Goal: Task Accomplishment & Management: Manage account settings

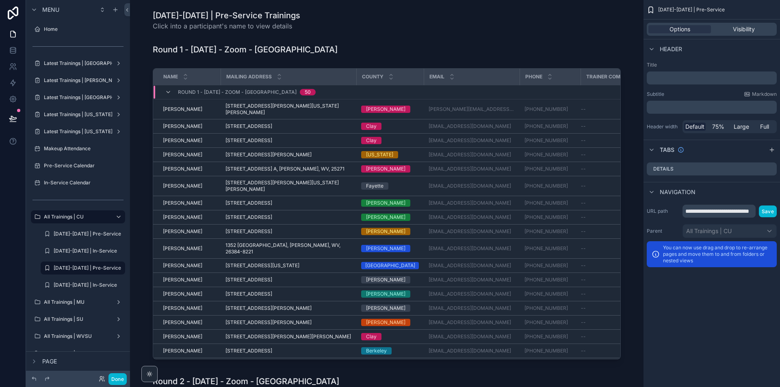
scroll to position [71, 0]
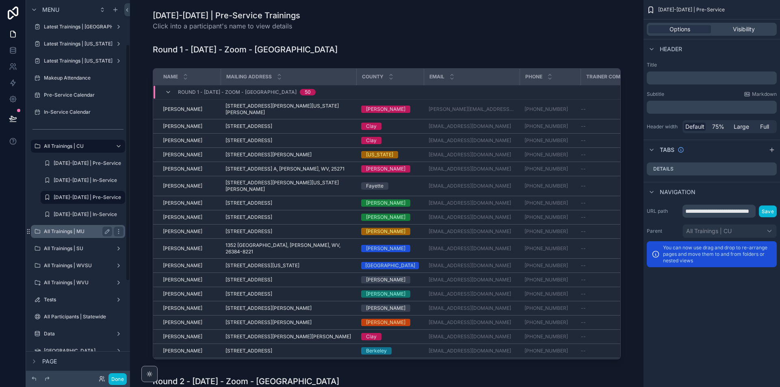
click at [83, 233] on label "All Trainings | MU" at bounding box center [76, 231] width 65 height 6
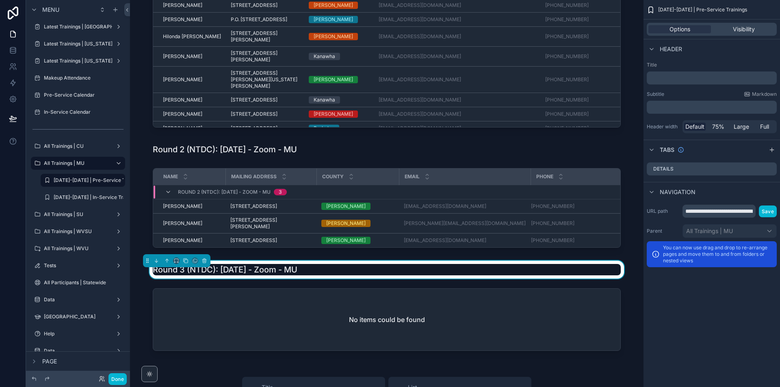
scroll to position [325, 0]
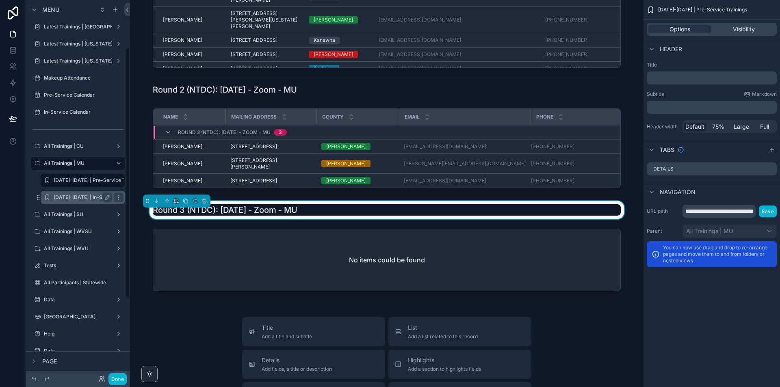
click at [85, 200] on label "[DATE]-[DATE] | In-Service Trainings" at bounding box center [97, 197] width 86 height 6
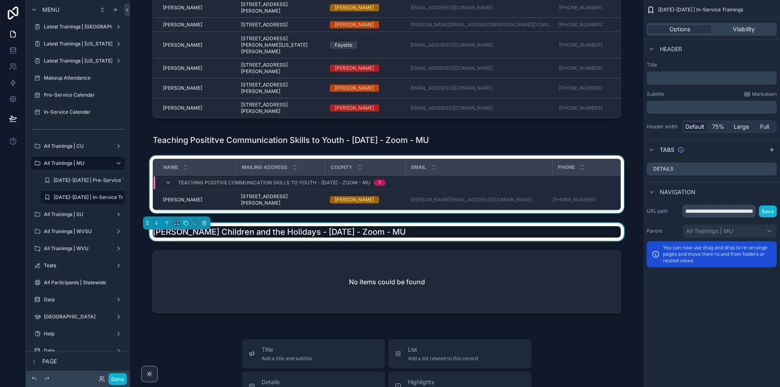
scroll to position [203, 0]
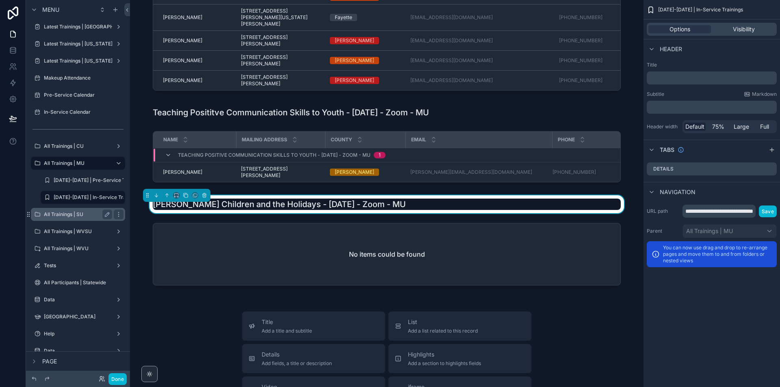
click at [69, 214] on label "All Trainings | SU" at bounding box center [76, 214] width 65 height 6
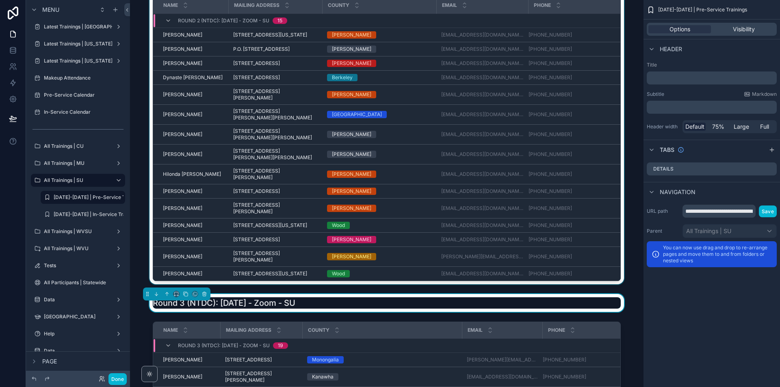
scroll to position [365, 0]
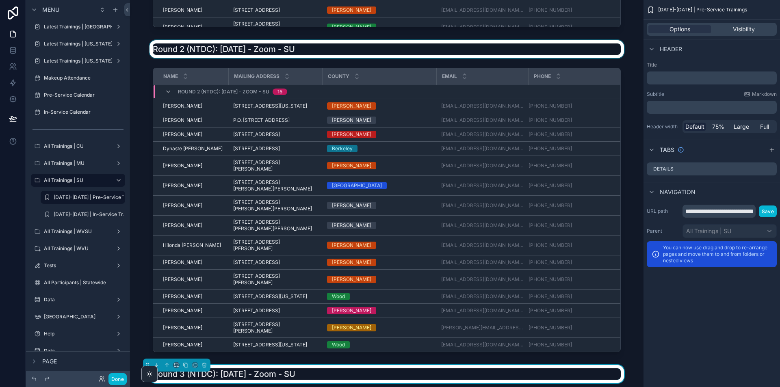
click at [320, 52] on div "scrollable content" at bounding box center [386, 49] width 500 height 18
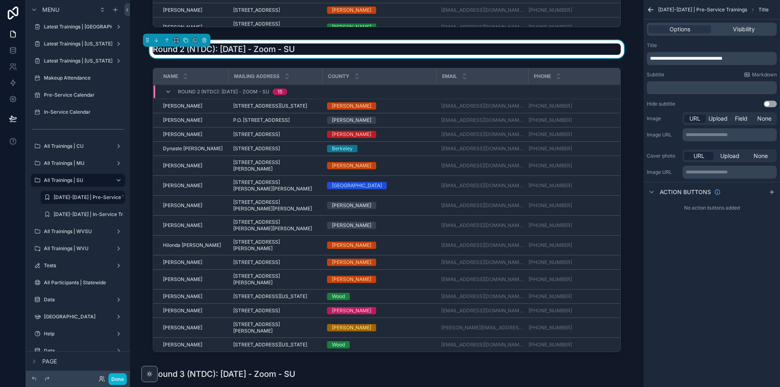
click at [722, 59] on span "**********" at bounding box center [686, 58] width 72 height 5
click at [631, 286] on div "scrollable content" at bounding box center [386, 212] width 500 height 294
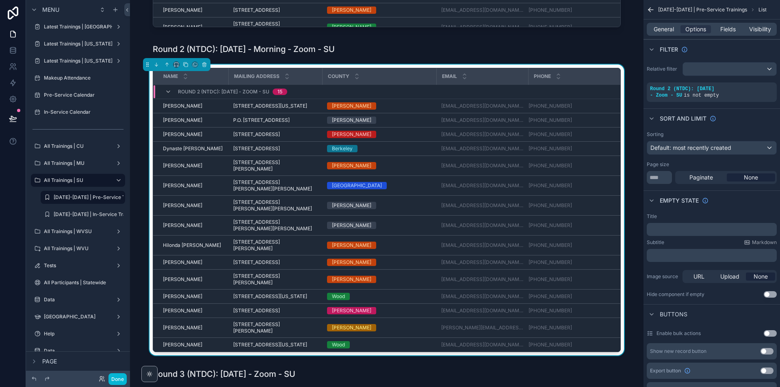
scroll to position [569, 0]
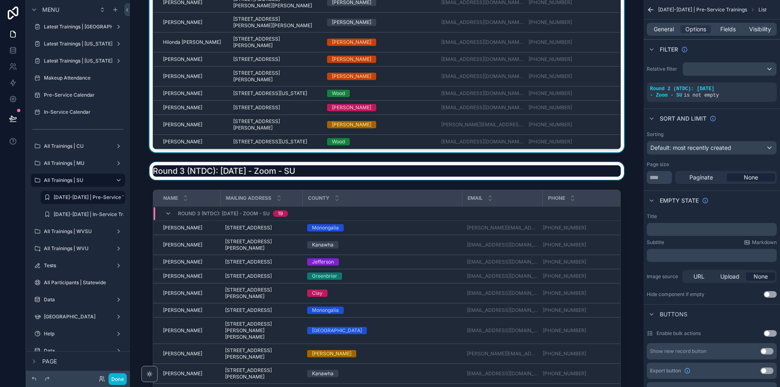
click at [305, 180] on div "scrollable content" at bounding box center [386, 171] width 500 height 18
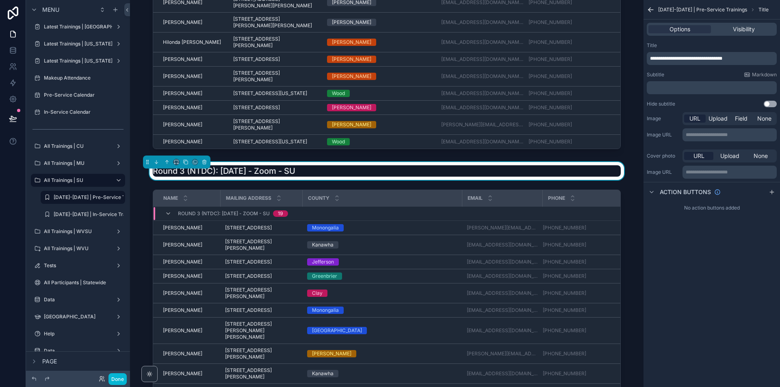
click at [720, 58] on span "**********" at bounding box center [686, 58] width 72 height 5
click at [634, 227] on div "2025-2026 | All Pre-Service Trainings Click into a participant's name to view d…" at bounding box center [386, 340] width 513 height 1819
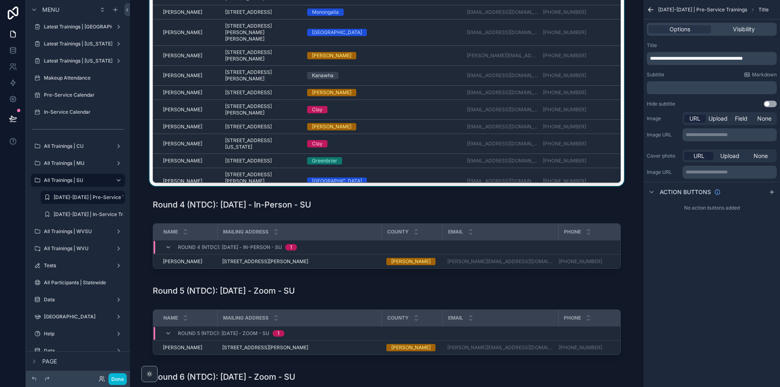
scroll to position [975, 0]
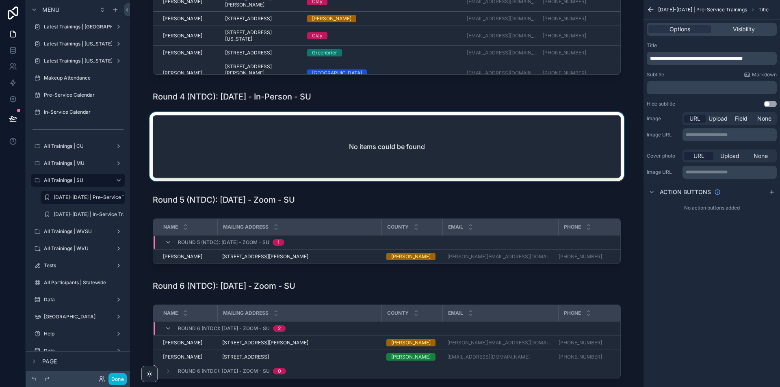
click at [516, 135] on div "scrollable content" at bounding box center [386, 148] width 500 height 72
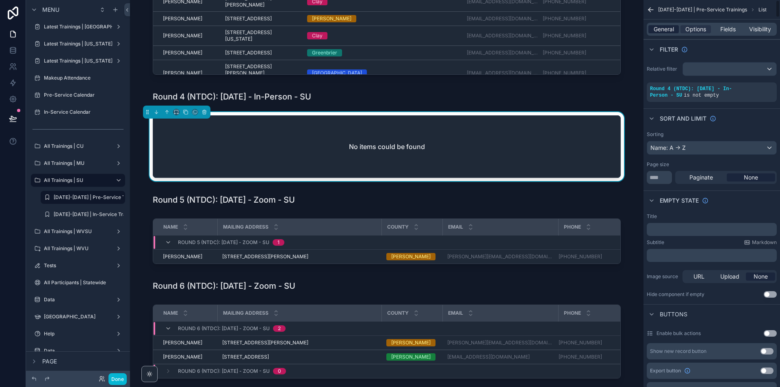
click at [660, 28] on span "General" at bounding box center [663, 29] width 20 height 8
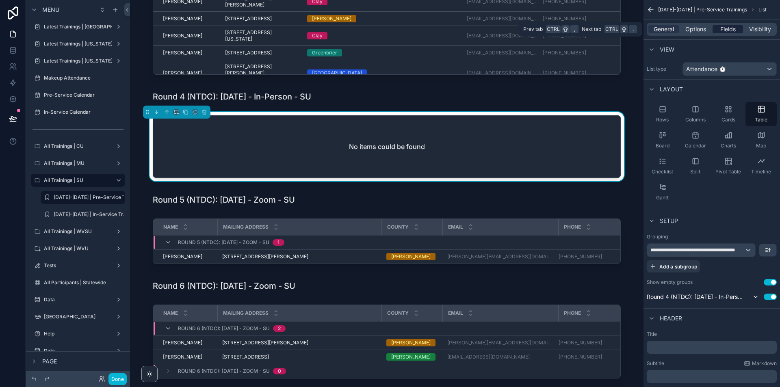
click at [733, 26] on span "Fields" at bounding box center [727, 29] width 15 height 8
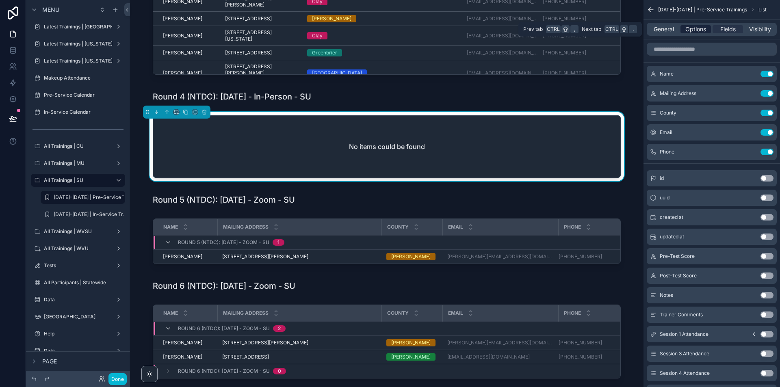
click at [697, 27] on span "Options" at bounding box center [695, 29] width 21 height 8
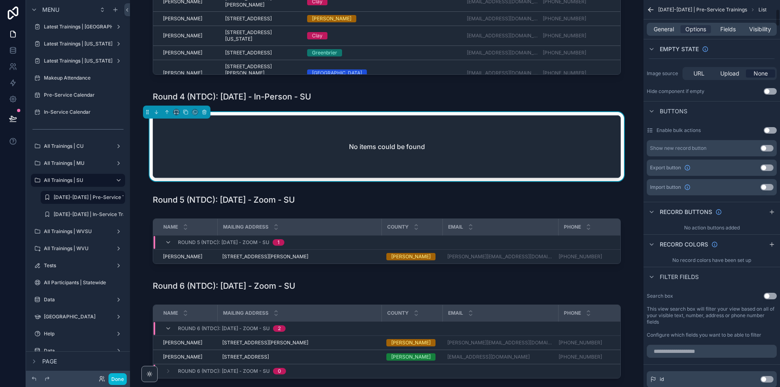
scroll to position [41, 0]
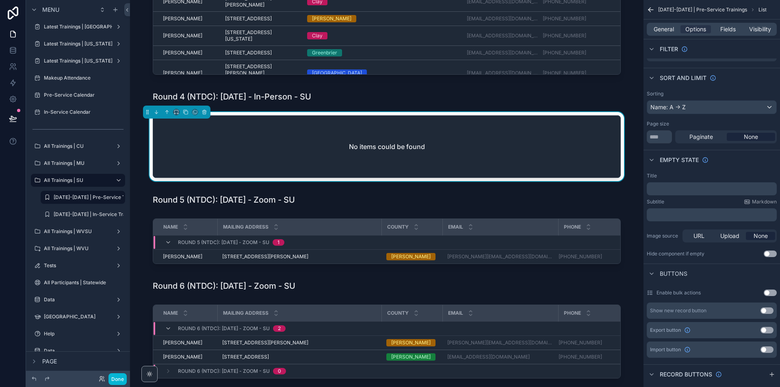
click at [681, 191] on p "﻿" at bounding box center [712, 189] width 125 height 6
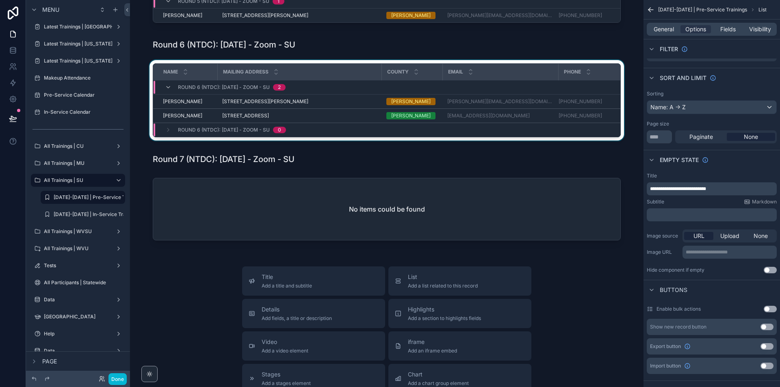
scroll to position [1218, 0]
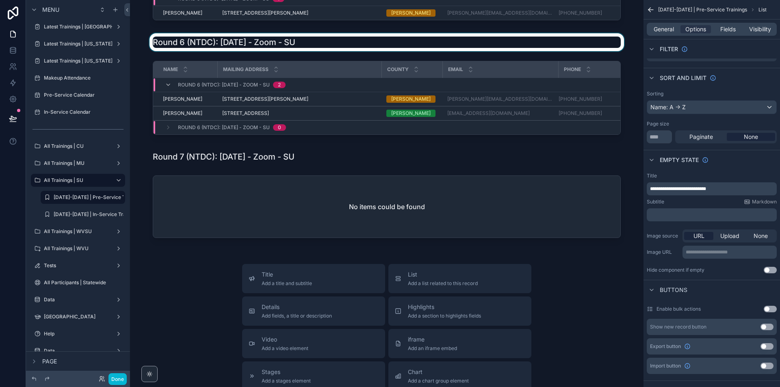
click at [285, 51] on div "scrollable content" at bounding box center [386, 42] width 500 height 18
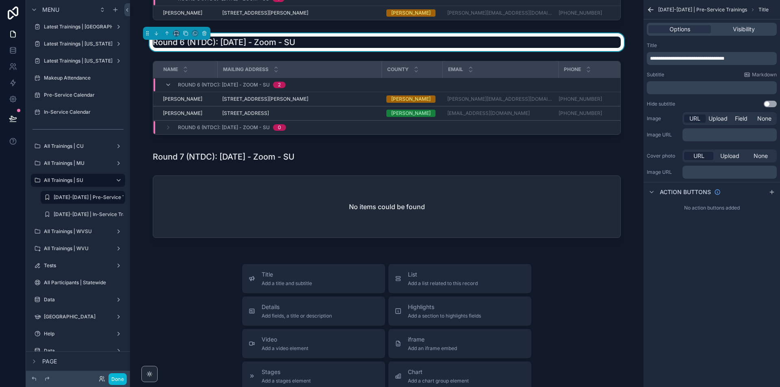
scroll to position [0, 0]
click at [693, 59] on span "**********" at bounding box center [687, 58] width 74 height 5
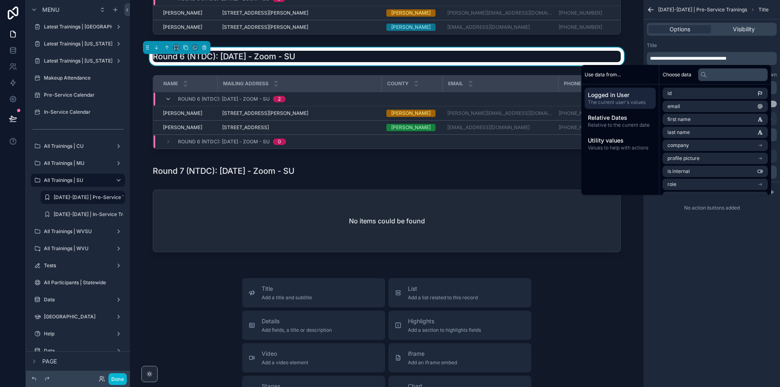
click at [271, 180] on div "scrollable content" at bounding box center [386, 171] width 500 height 18
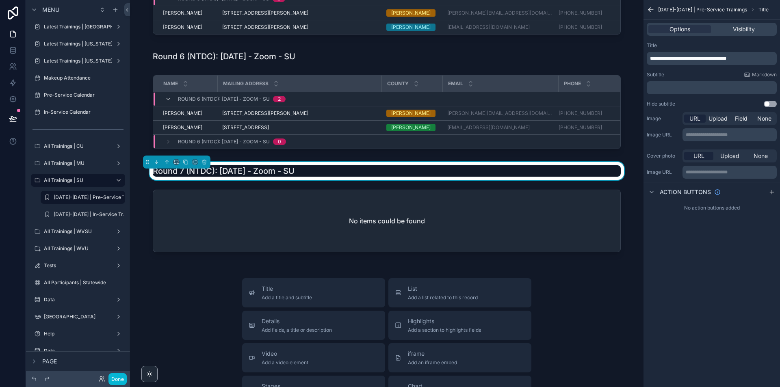
click at [695, 61] on span "**********" at bounding box center [688, 58] width 76 height 5
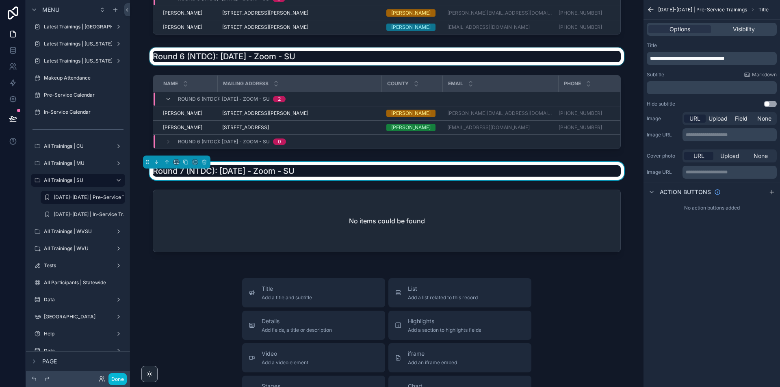
click at [525, 58] on div "scrollable content" at bounding box center [386, 57] width 500 height 18
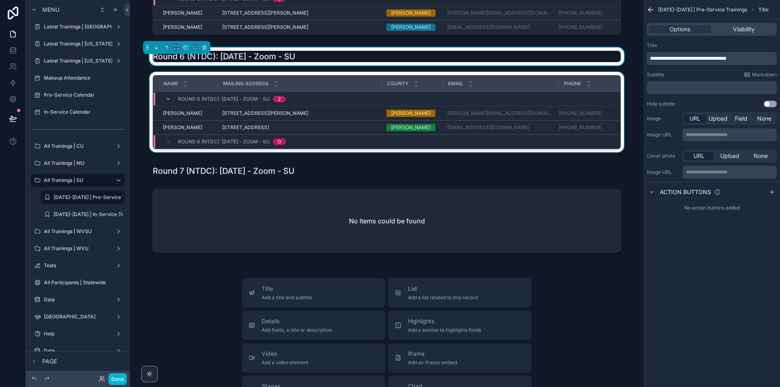
click at [522, 91] on div "Email" at bounding box center [500, 83] width 115 height 15
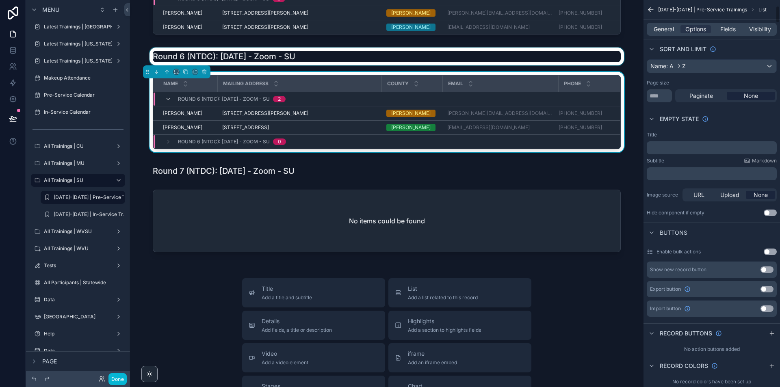
scroll to position [162, 0]
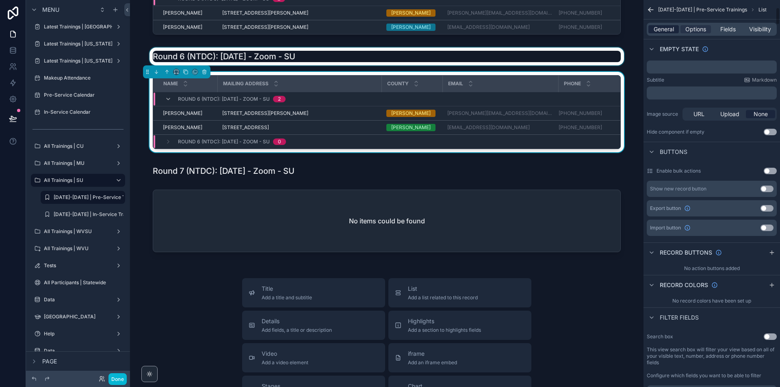
click at [663, 32] on span "General" at bounding box center [663, 29] width 20 height 8
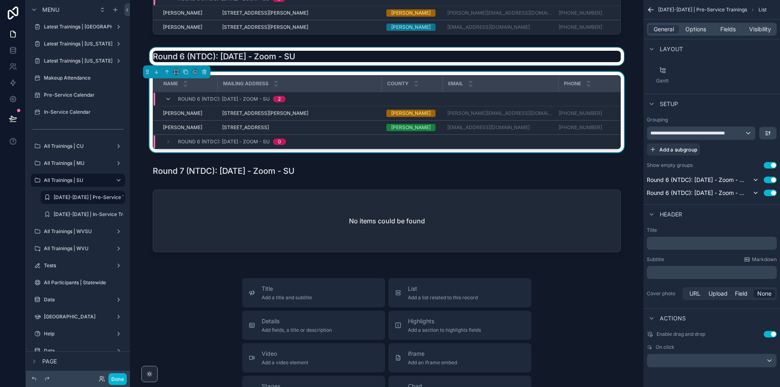
click at [772, 167] on button "Use setting" at bounding box center [769, 165] width 13 height 6
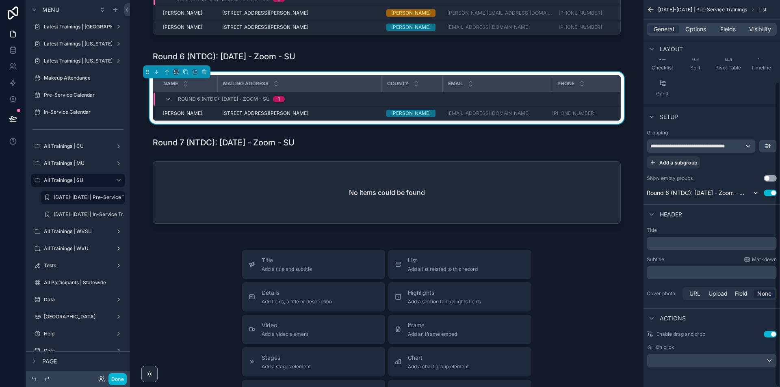
scroll to position [104, 0]
click at [623, 280] on div "Title Add a title and subtitle List Add a list related to this record Details A…" at bounding box center [386, 394] width 500 height 289
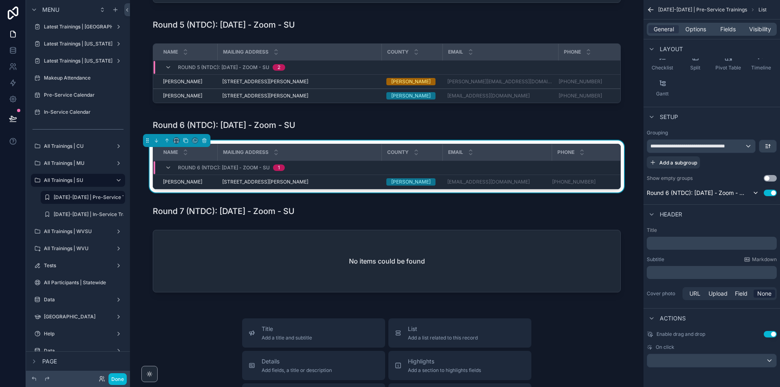
scroll to position [1137, 0]
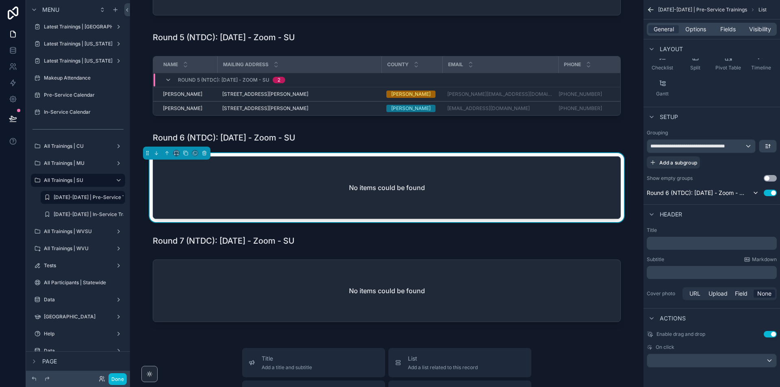
click at [594, 185] on div "No items could be found" at bounding box center [386, 188] width 467 height 62
click at [737, 144] on span "**********" at bounding box center [696, 146] width 92 height 6
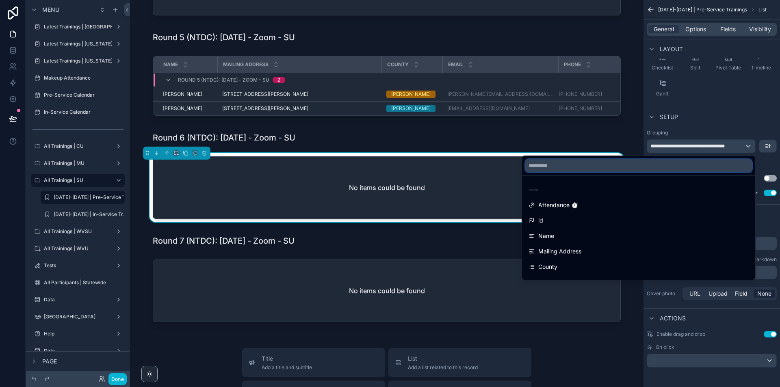
click at [577, 165] on input "text" at bounding box center [638, 165] width 227 height 13
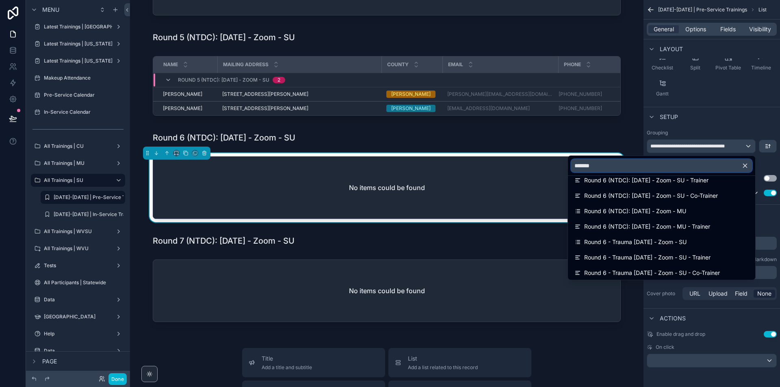
scroll to position [81, 0]
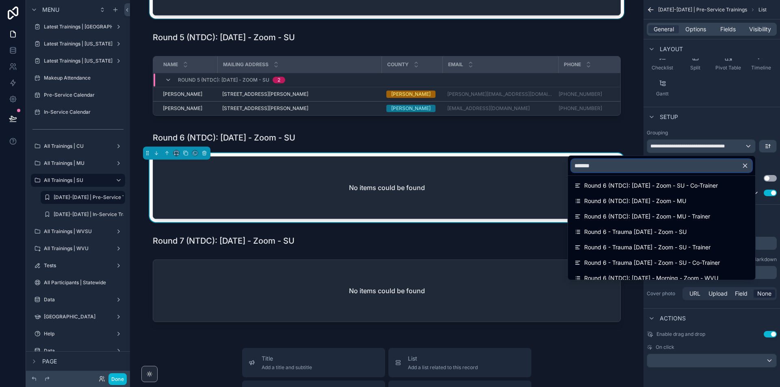
type input "*******"
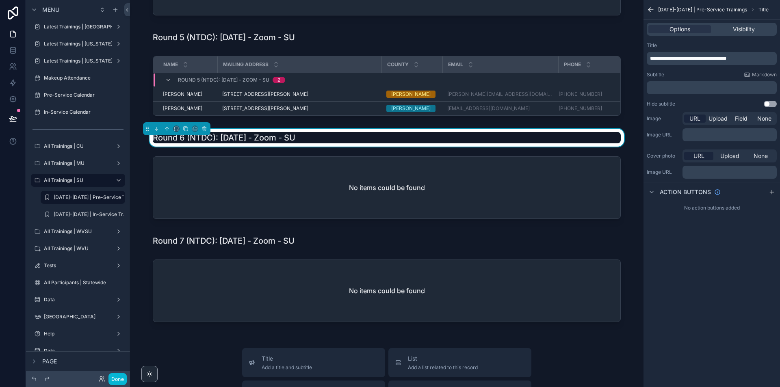
scroll to position [0, 0]
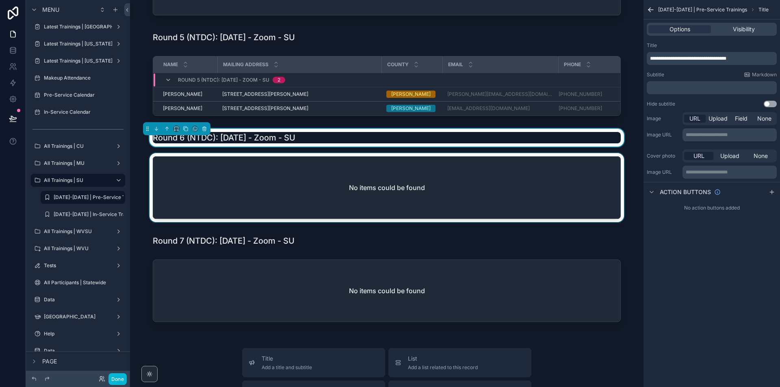
click at [499, 177] on div "scrollable content" at bounding box center [386, 189] width 500 height 72
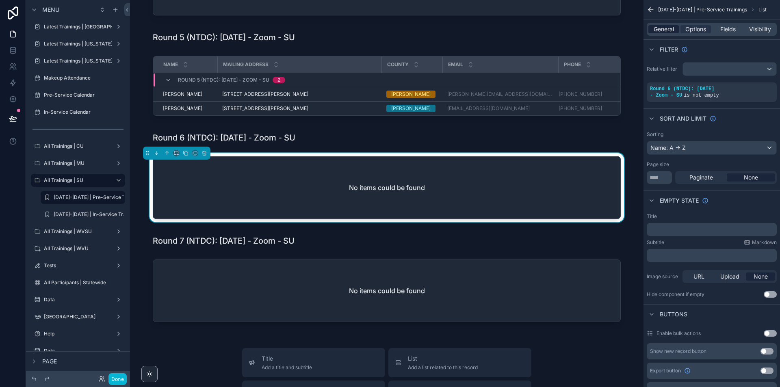
click at [671, 26] on span "General" at bounding box center [663, 29] width 20 height 8
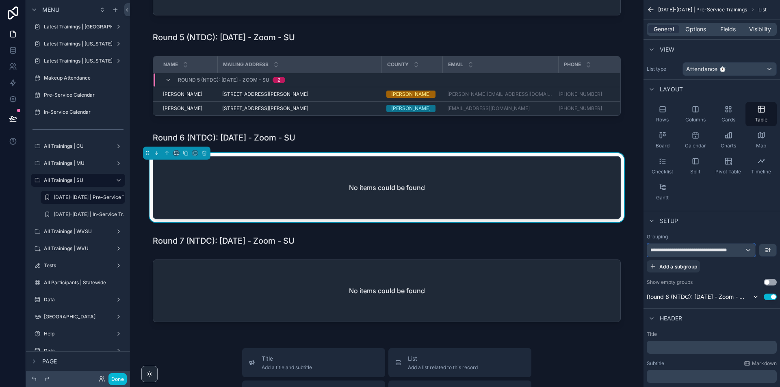
click at [729, 245] on div "**********" at bounding box center [701, 250] width 108 height 13
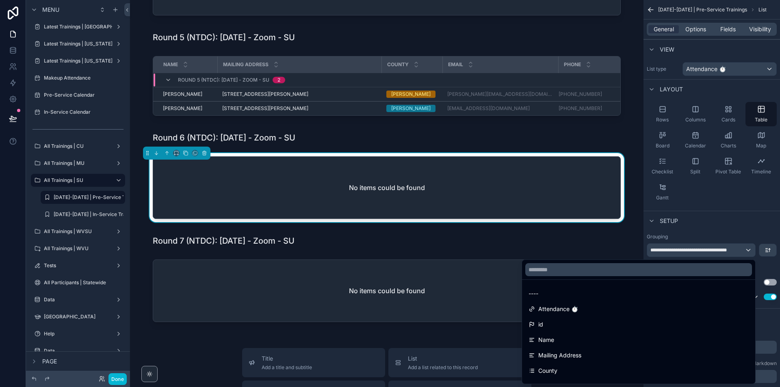
click at [729, 245] on div "scrollable content" at bounding box center [390, 193] width 780 height 387
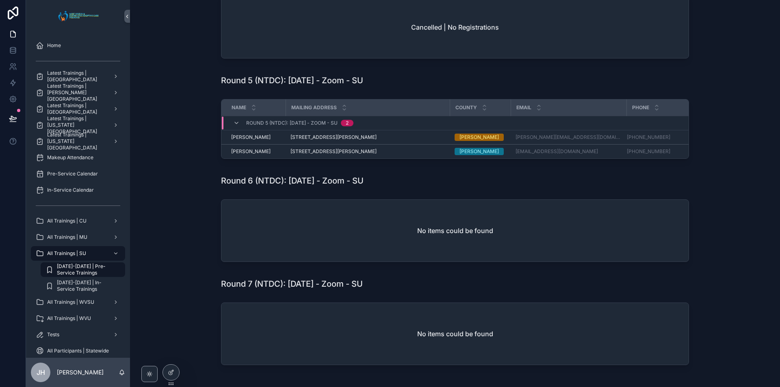
scroll to position [1154, 0]
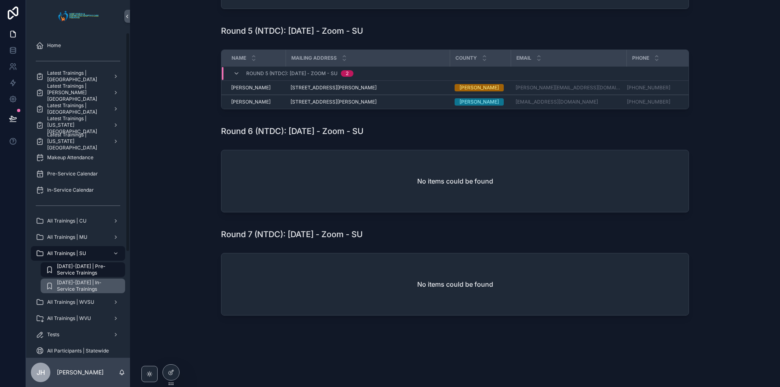
click at [79, 289] on span "[DATE]-[DATE] | In-Service Trainings" at bounding box center [87, 285] width 60 height 13
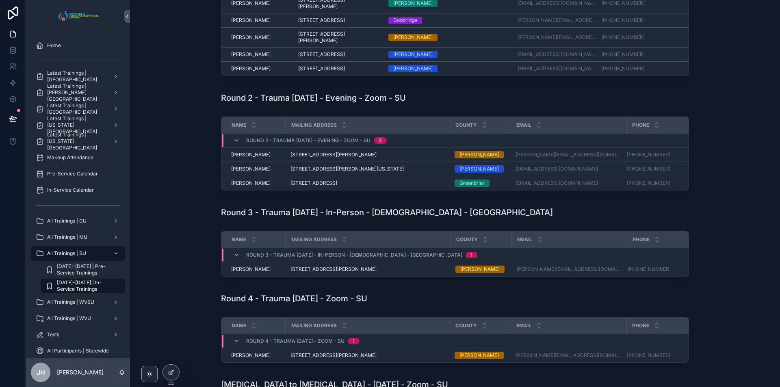
scroll to position [325, 0]
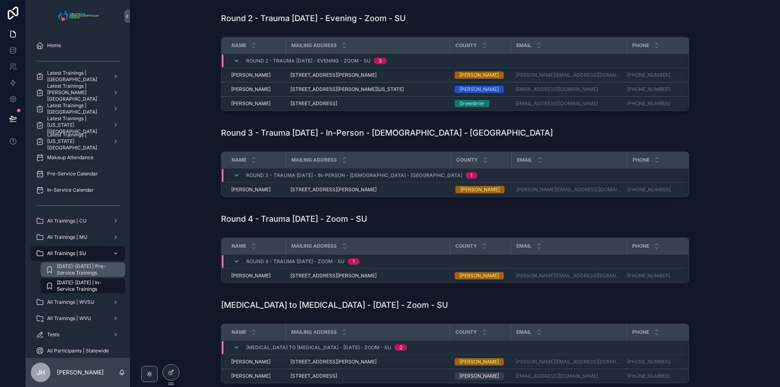
click at [63, 272] on span "[DATE]-[DATE] | Pre-Service Trainings" at bounding box center [87, 269] width 60 height 13
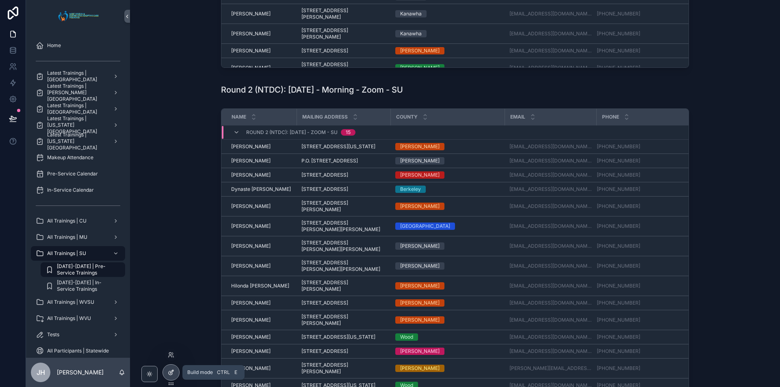
click at [171, 374] on icon at bounding box center [171, 372] width 6 height 6
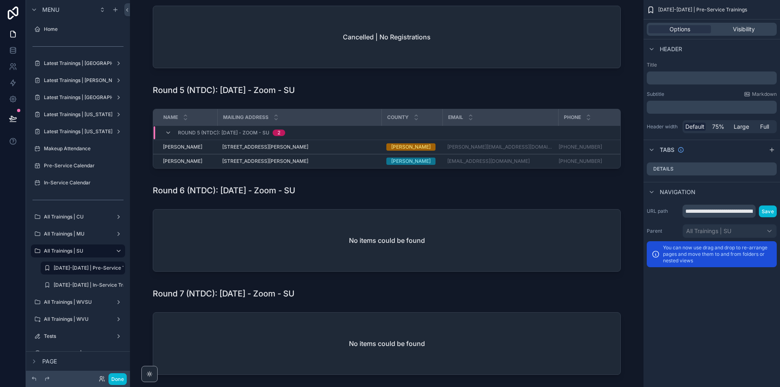
scroll to position [1178, 0]
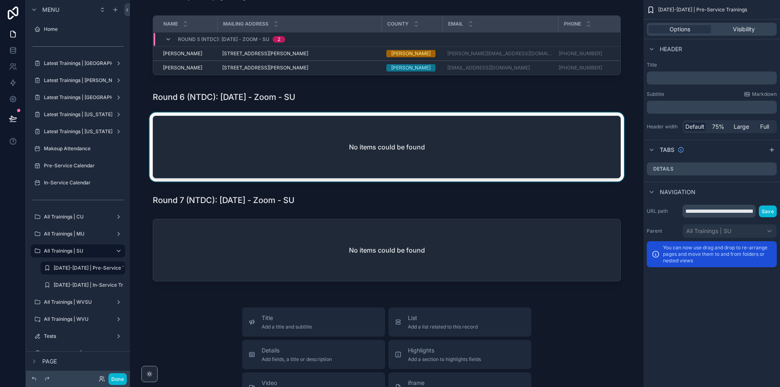
click at [556, 171] on div "scrollable content" at bounding box center [386, 148] width 500 height 72
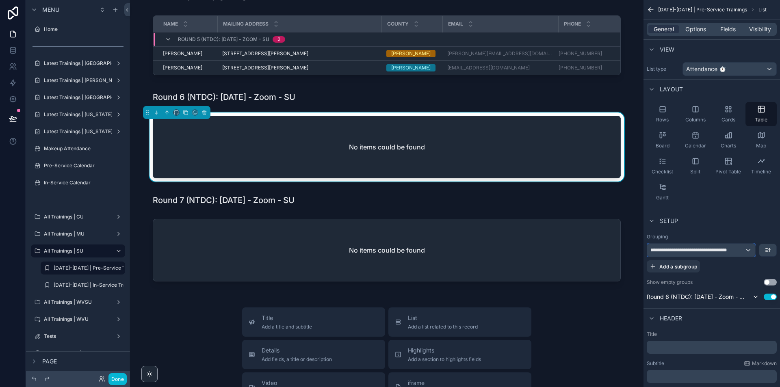
click at [727, 250] on span "**********" at bounding box center [697, 250] width 94 height 6
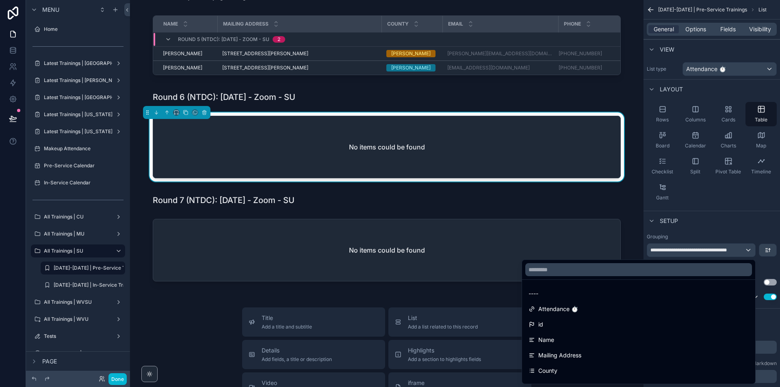
click at [731, 198] on div "scrollable content" at bounding box center [390, 193] width 780 height 387
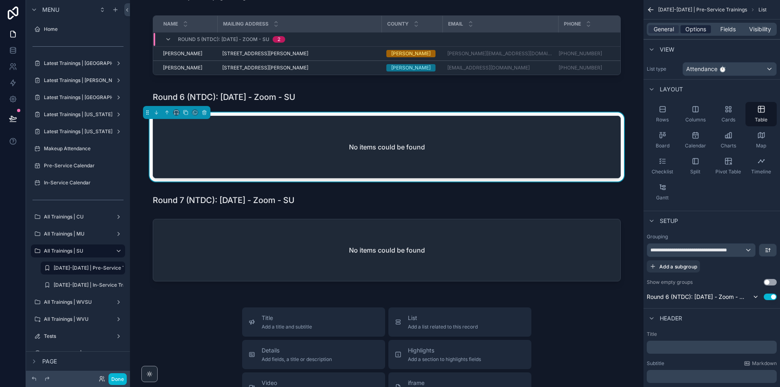
click at [687, 27] on span "Options" at bounding box center [695, 29] width 21 height 8
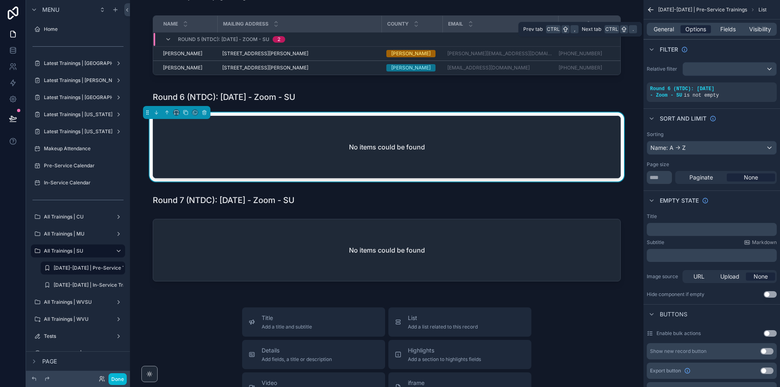
click at [690, 28] on span "Options" at bounding box center [695, 29] width 21 height 8
click at [735, 32] on span "Fields" at bounding box center [727, 29] width 15 height 8
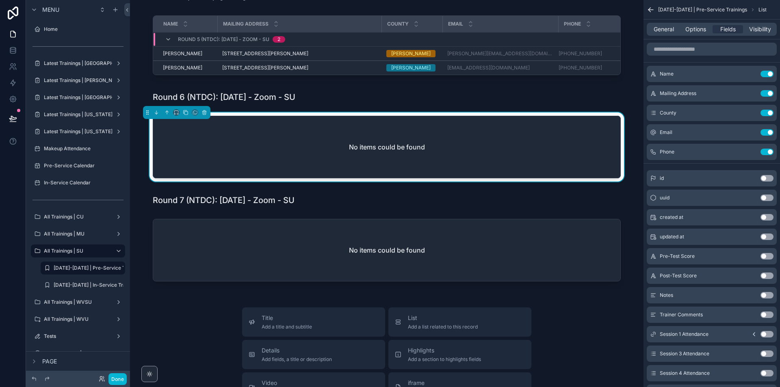
click at [705, 34] on div "General Options Fields Visibility" at bounding box center [711, 29] width 130 height 13
click at [702, 26] on span "Options" at bounding box center [695, 29] width 21 height 8
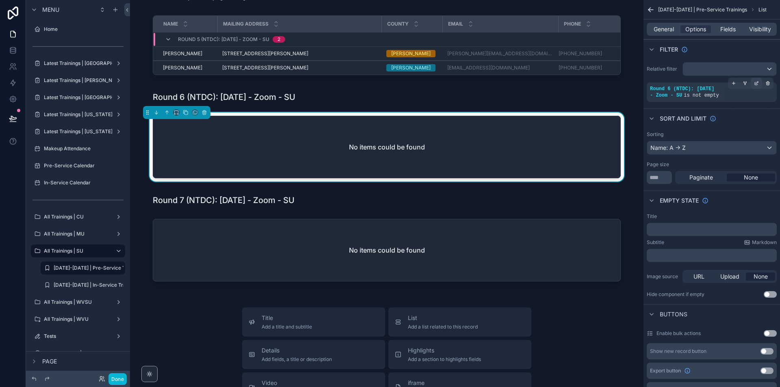
click at [752, 85] on div "scrollable content" at bounding box center [755, 83] width 11 height 11
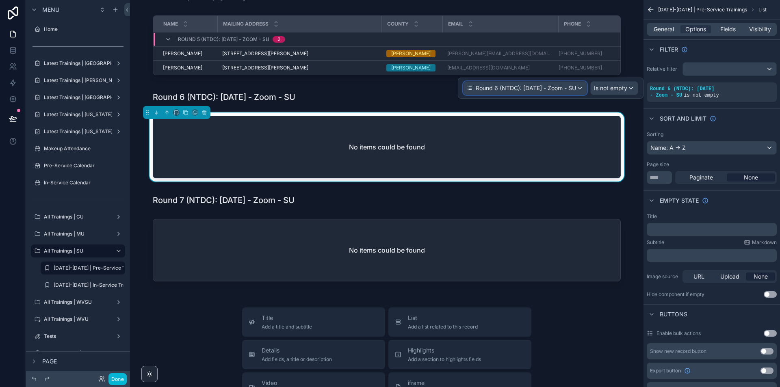
click at [560, 88] on span "Round 6 (NTDC): [DATE] - Zoom - SU" at bounding box center [526, 88] width 100 height 8
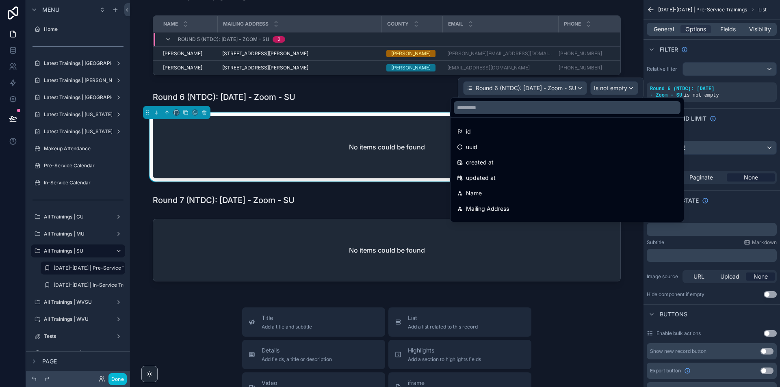
click at [619, 91] on div at bounding box center [551, 88] width 186 height 21
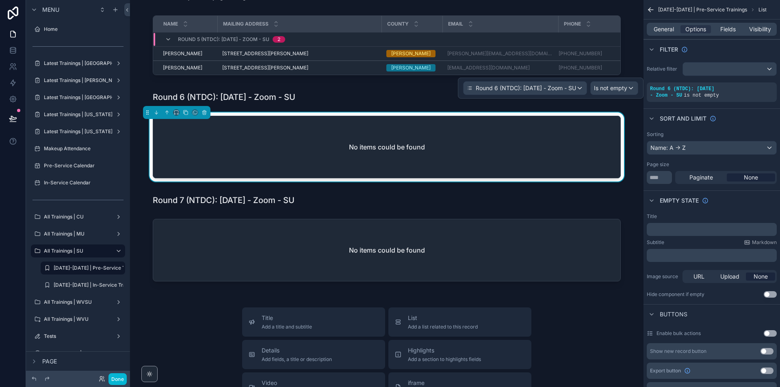
click at [735, 123] on div "Sort And Limit" at bounding box center [711, 117] width 136 height 19
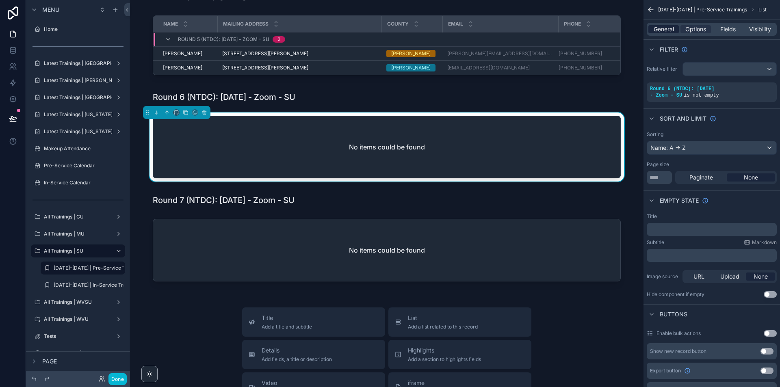
click at [671, 33] on span "General" at bounding box center [663, 29] width 20 height 8
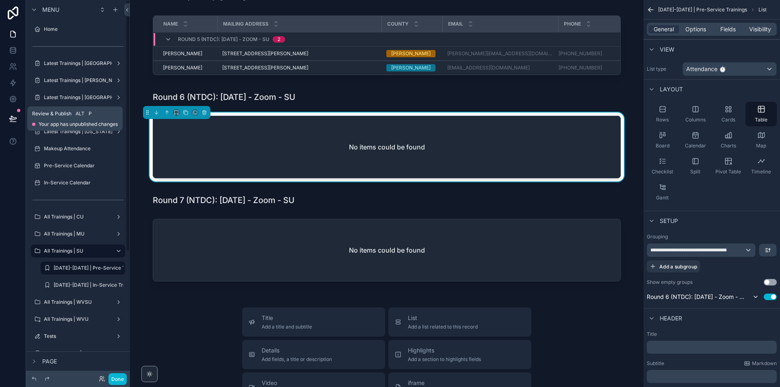
click at [18, 119] on button at bounding box center [13, 118] width 18 height 23
click at [12, 117] on icon at bounding box center [13, 119] width 8 height 8
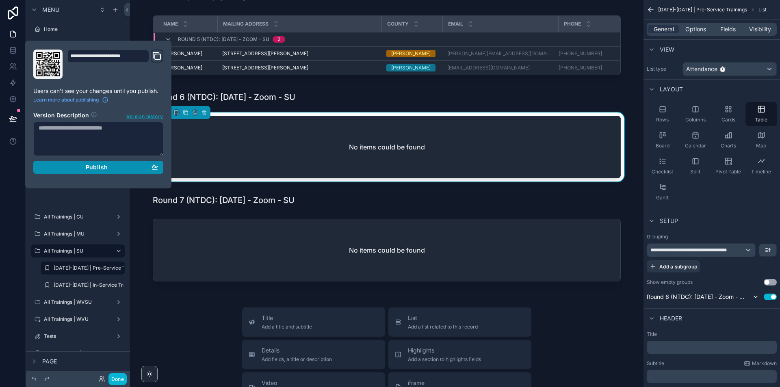
click at [83, 170] on div "Publish" at bounding box center [98, 167] width 119 height 7
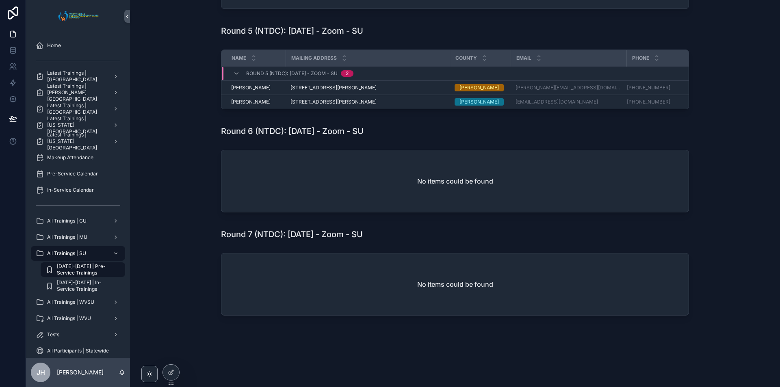
scroll to position [1154, 0]
